Goal: Information Seeking & Learning: Learn about a topic

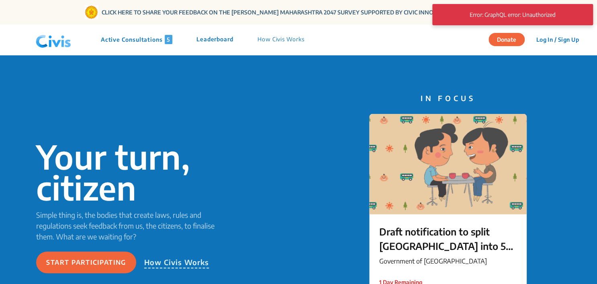
click at [129, 41] on p "Active Consultations 5" at bounding box center [137, 39] width 72 height 9
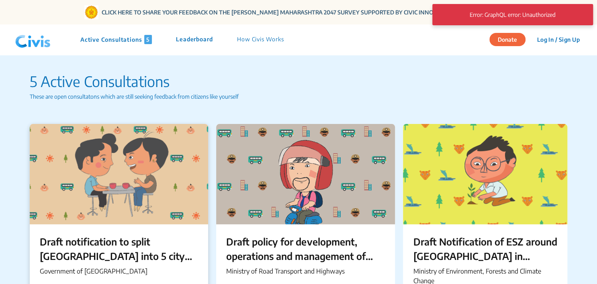
click at [114, 156] on div at bounding box center [119, 174] width 178 height 100
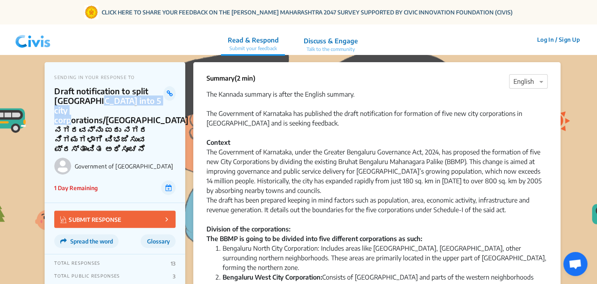
drag, startPoint x: 95, startPoint y: 100, endPoint x: 101, endPoint y: 113, distance: 14.0
click at [101, 113] on p "Draft notification to split [GEOGRAPHIC_DATA] into 5 city corporations/[GEOGRAP…" at bounding box center [108, 120] width 109 height 68
copy p "into 5 city corporations"
click at [255, 169] on div "The Government of Karnataka, under the Greater Bengaluru Governance Act, 2024, …" at bounding box center [376, 195] width 341 height 96
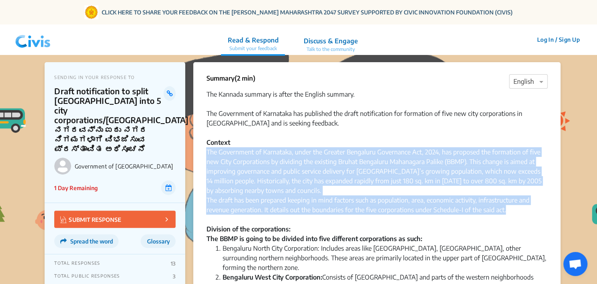
drag, startPoint x: 207, startPoint y: 154, endPoint x: 512, endPoint y: 214, distance: 311.2
click at [512, 214] on div "The Government of Karnataka, under the Greater Bengaluru Governance Act, 2024, …" at bounding box center [376, 195] width 341 height 96
copy div "The Government of Karnataka, under the Greater Bengaluru Governance Act, 2024, …"
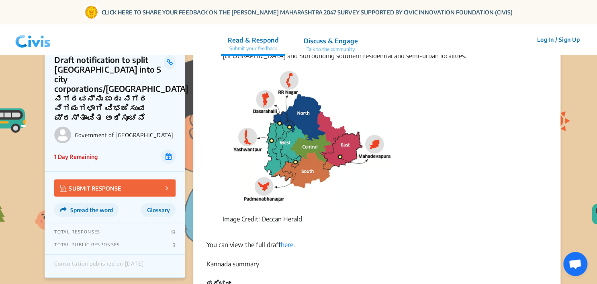
scroll to position [362, 0]
